Goal: Information Seeking & Learning: Check status

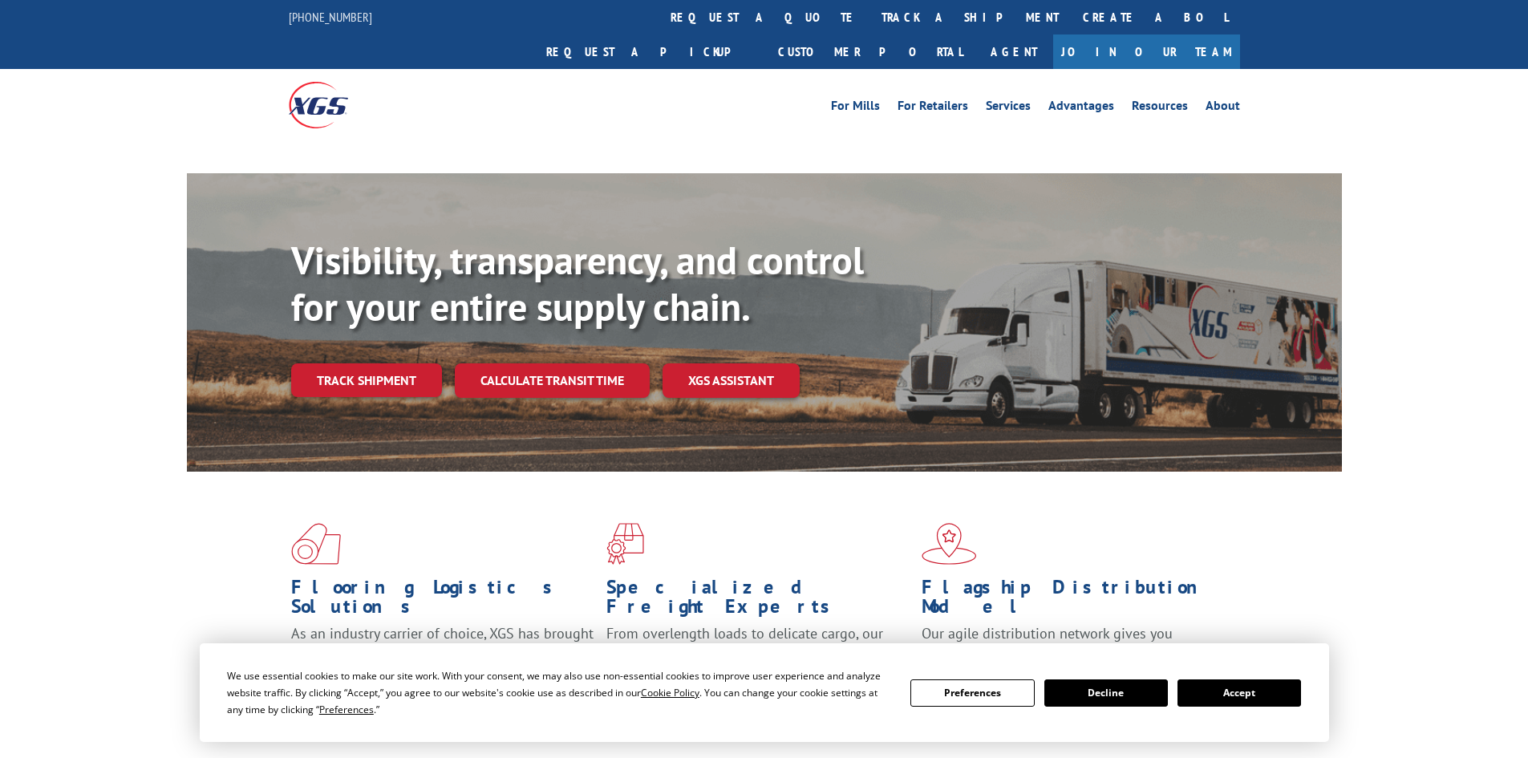
scroll to position [321, 0]
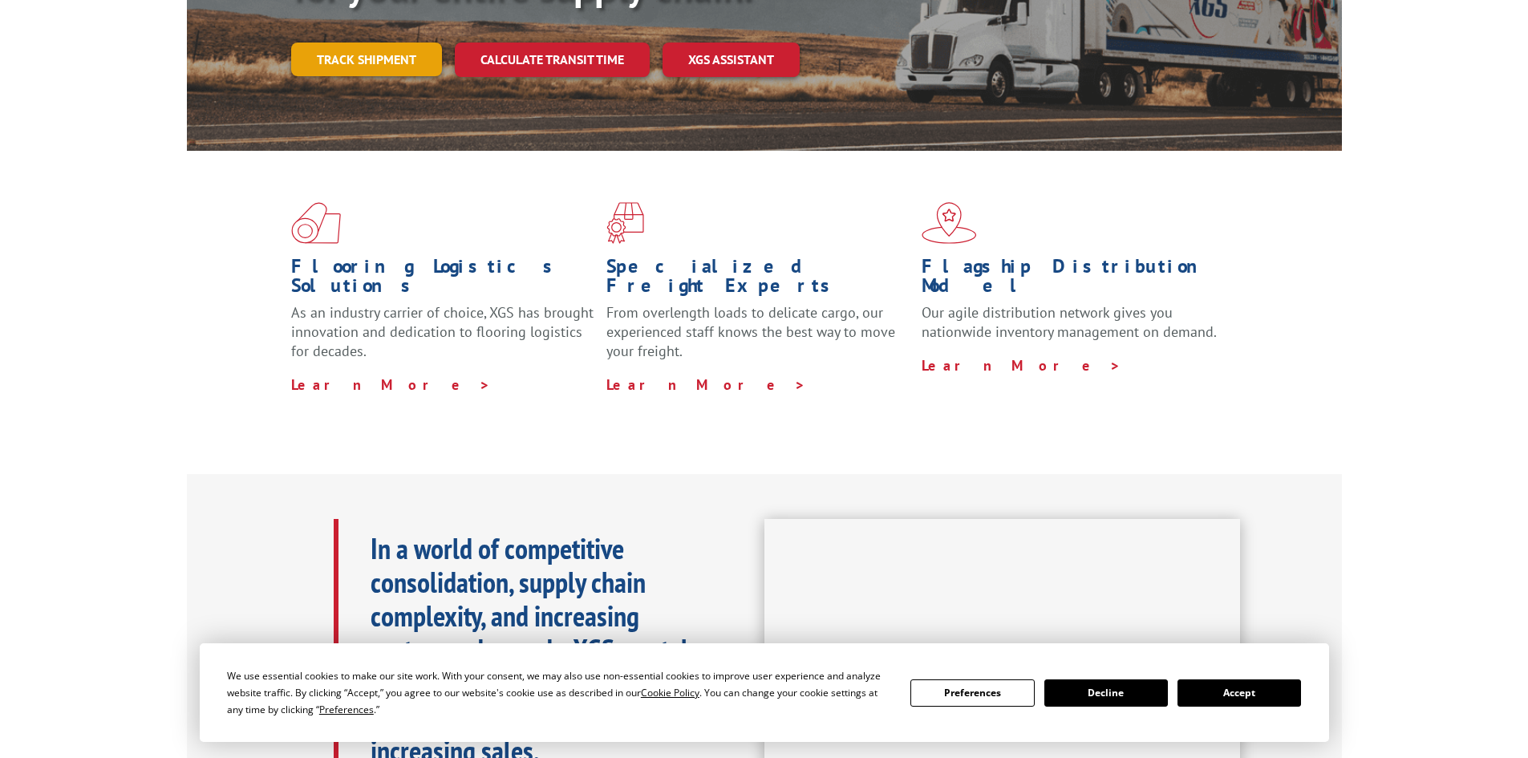
click at [359, 43] on link "Track shipment" at bounding box center [366, 60] width 151 height 34
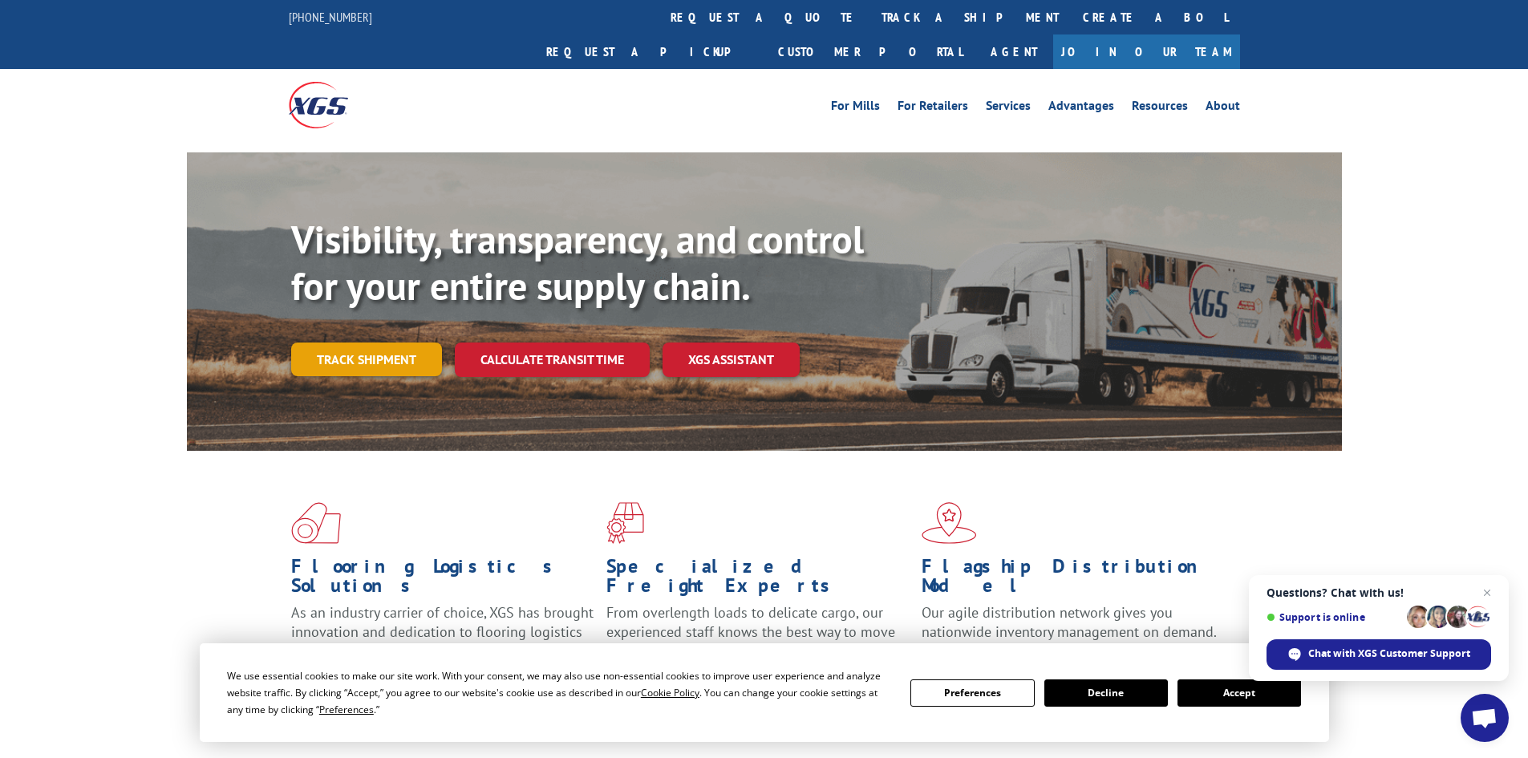
click at [343, 343] on link "Track shipment" at bounding box center [366, 360] width 151 height 34
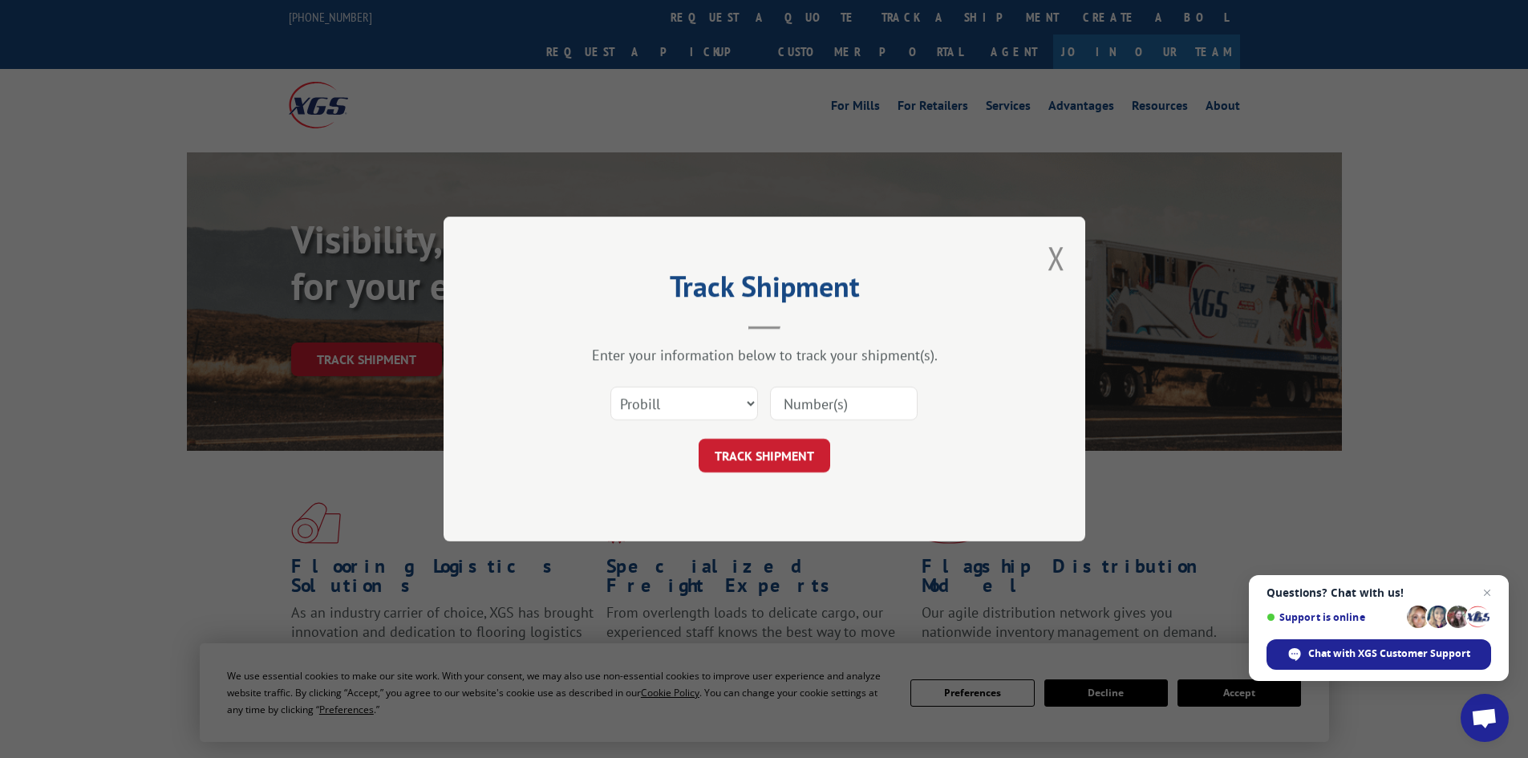
paste input "17690745"
type input "17690745"
click at [775, 457] on button "TRACK SHIPMENT" at bounding box center [765, 456] width 132 height 34
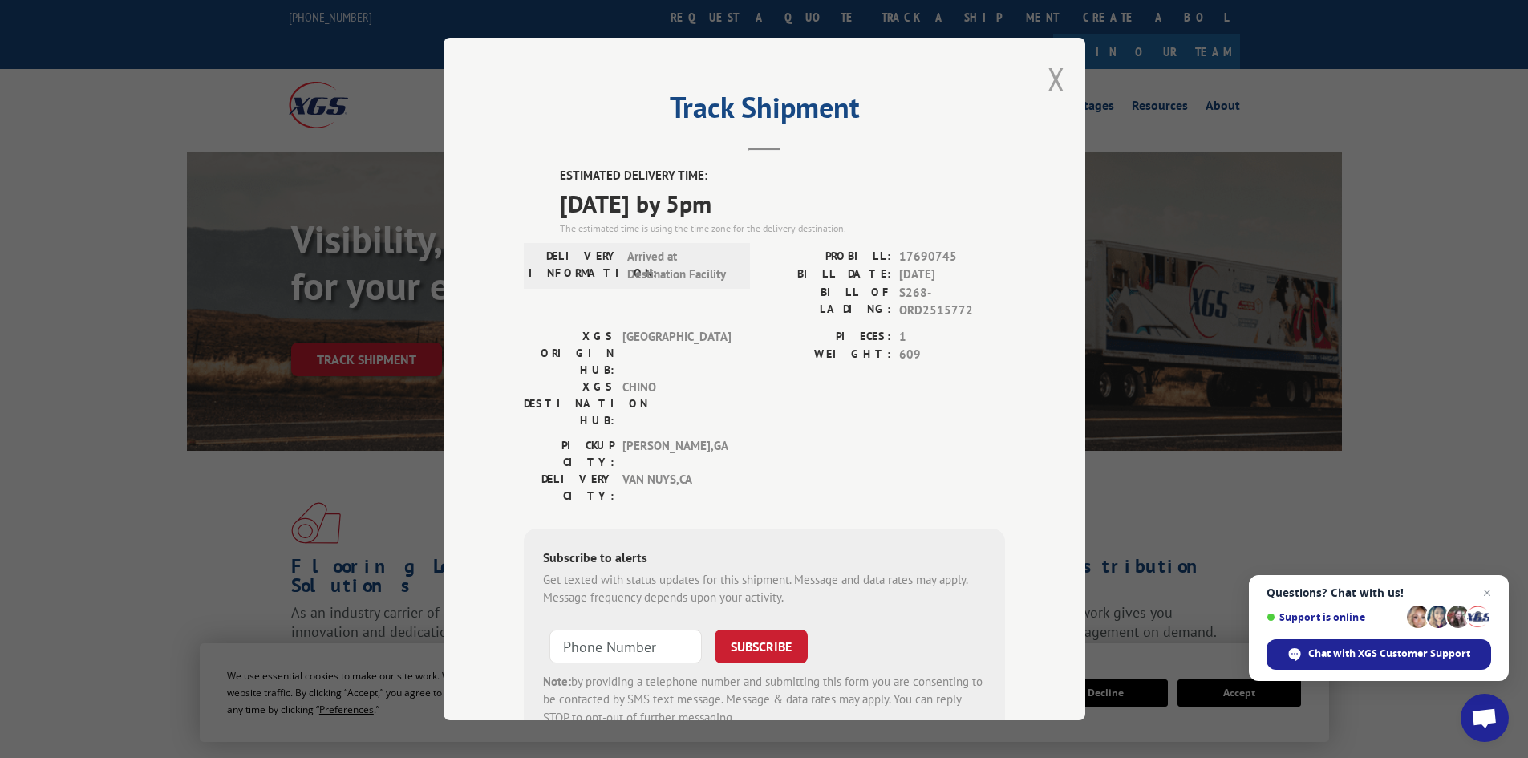
click at [1051, 73] on button "Close modal" at bounding box center [1057, 79] width 18 height 43
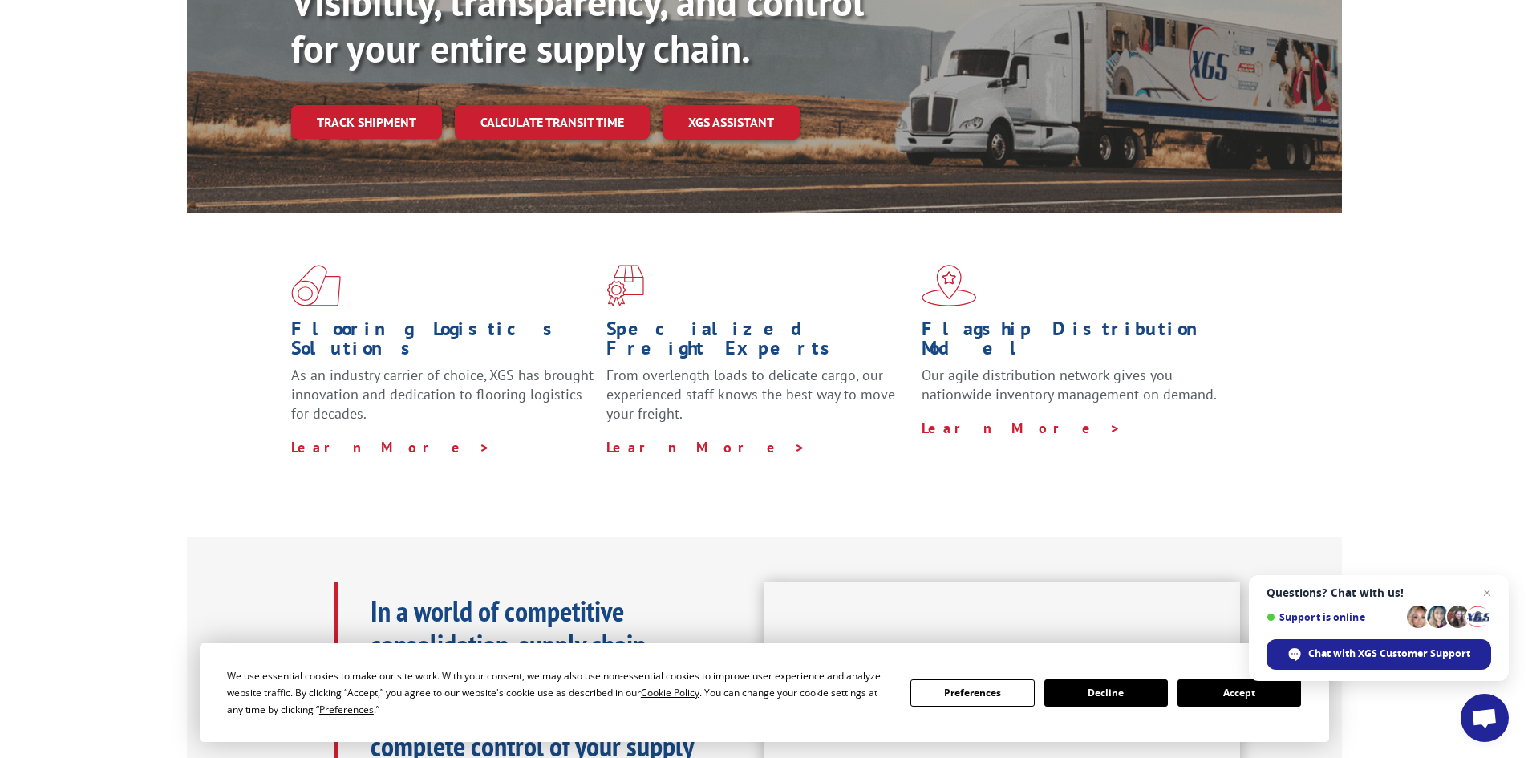
scroll to position [241, 0]
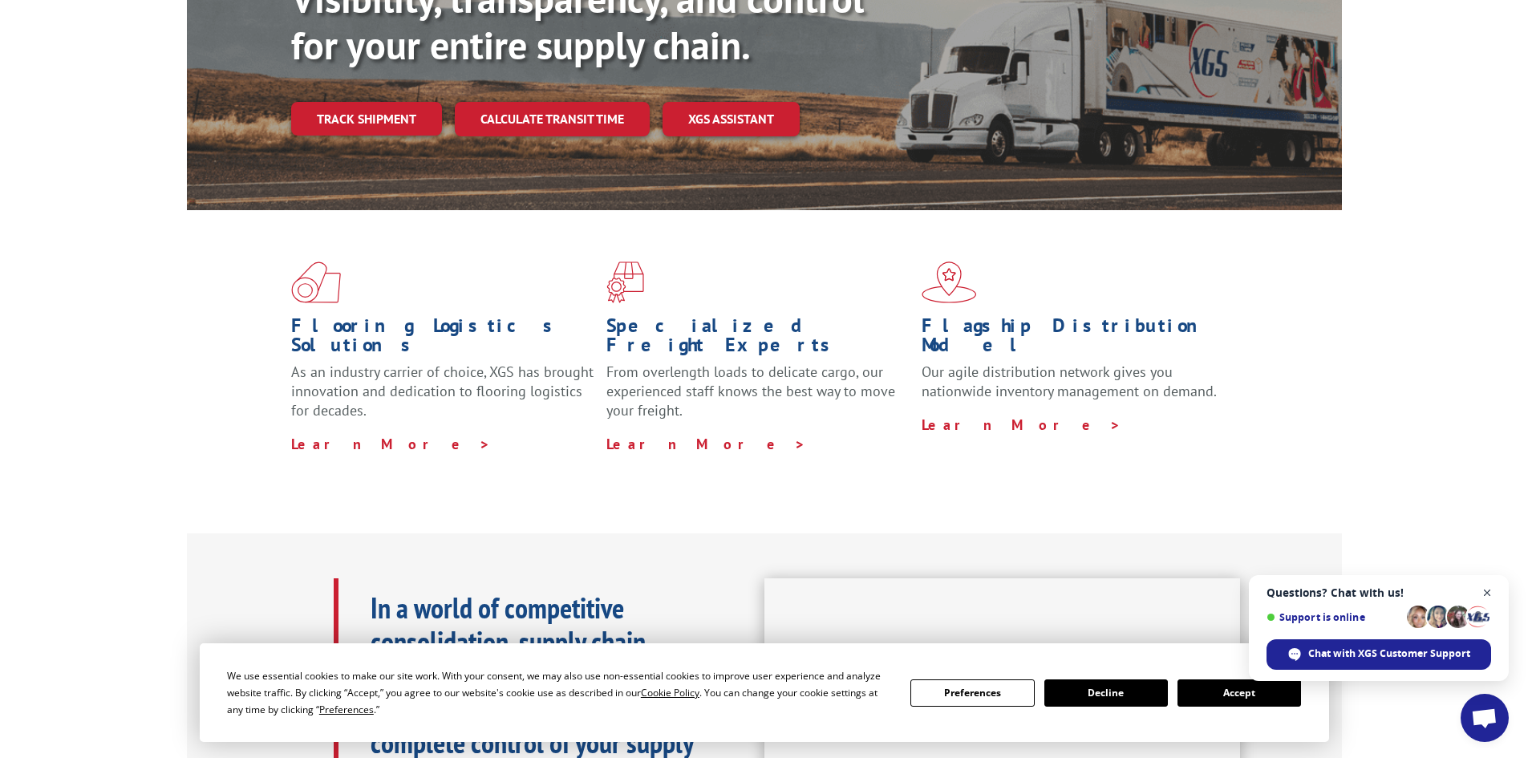
click at [1492, 596] on span "Close chat" at bounding box center [1488, 593] width 20 height 20
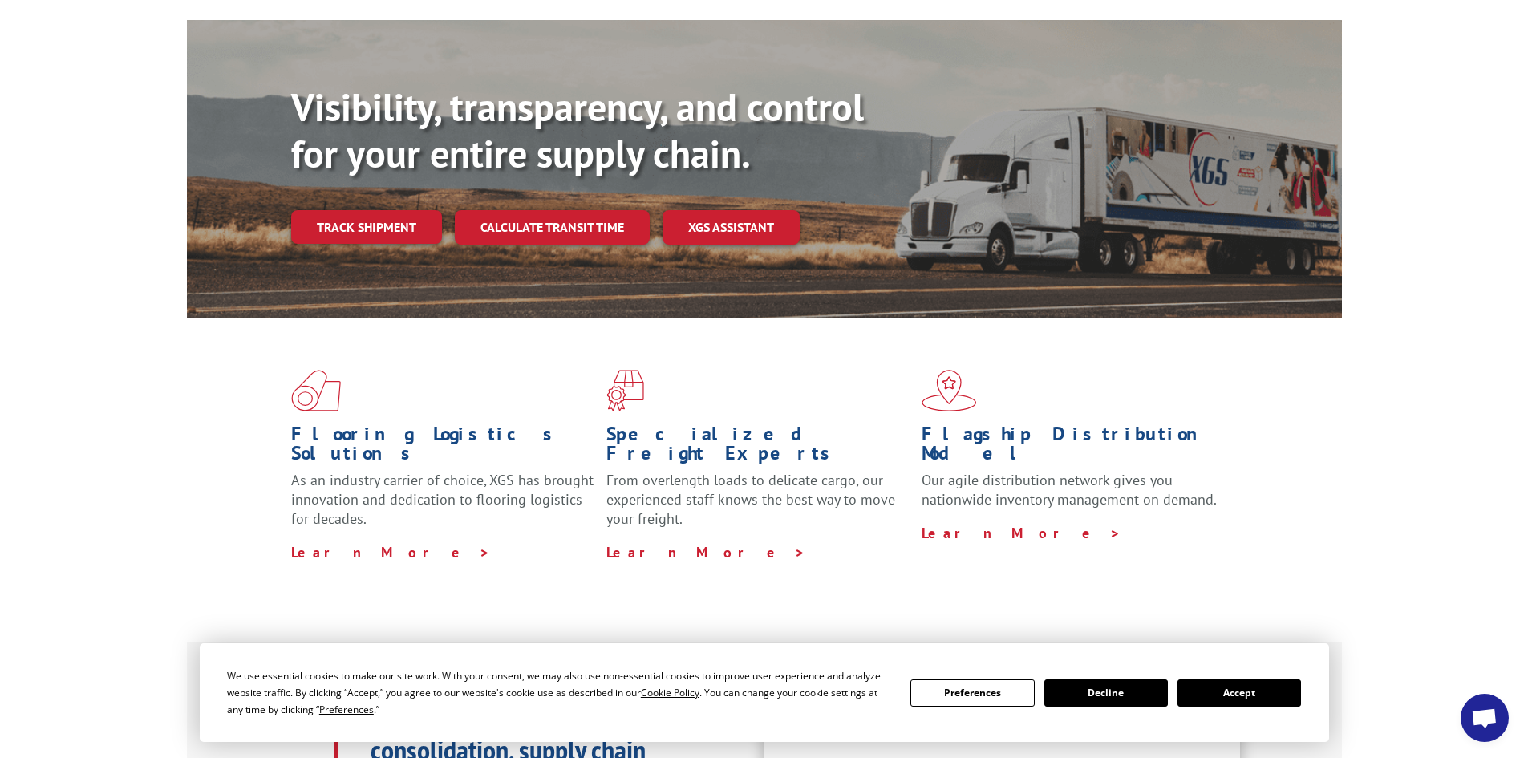
scroll to position [0, 0]
